Goal: Check status: Check status

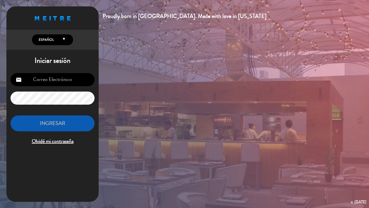
click at [61, 81] on input "email" at bounding box center [52, 79] width 84 height 13
type input "[EMAIL_ADDRESS][DOMAIN_NAME]"
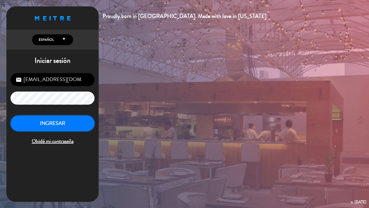
drag, startPoint x: 50, startPoint y: 125, endPoint x: 46, endPoint y: 125, distance: 4.1
click at [49, 125] on button "INGRESAR" at bounding box center [52, 123] width 84 height 16
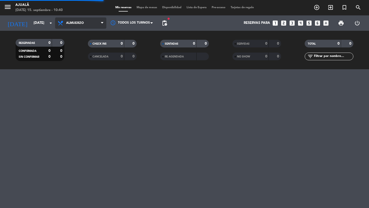
click at [69, 24] on span "Almuerzo" at bounding box center [75, 23] width 18 height 4
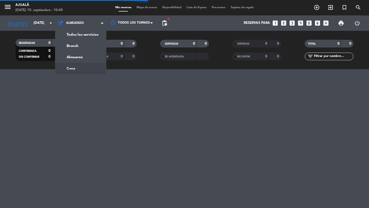
click at [86, 66] on div "RESERVADAS 0 0 CONFIRMADA 0 0 SIN CONFIRMAR 0 0 CHECK INS 0 0 CANCELADA 0 0 SEN…" at bounding box center [184, 50] width 369 height 38
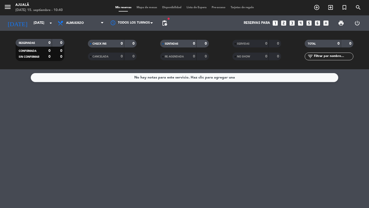
click at [82, 29] on div "Todos los servicios Brunch Almuerzo Cena Almuerzo Todos los servicios Brunch Al…" at bounding box center [80, 22] width 51 height 15
click at [83, 25] on span "Almuerzo" at bounding box center [80, 22] width 51 height 11
click at [72, 68] on div "menu Ajualä [DATE] 15. septiembre - 10:40 Mis reservas Mapa de mesas Disponibil…" at bounding box center [184, 34] width 369 height 69
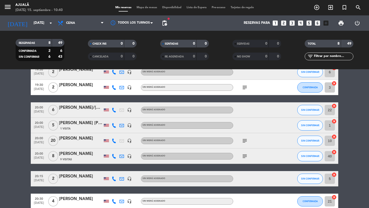
scroll to position [28, 0]
